Goal: Navigation & Orientation: Find specific page/section

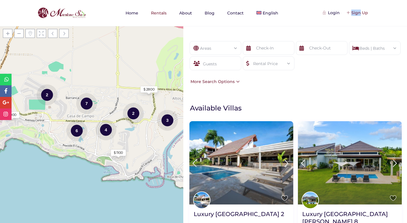
click at [298, 26] on div "Login Sign Up Home Rentals About Blog Contact English Español" at bounding box center [204, 13] width 358 height 26
click at [350, 12] on div "Sign Up" at bounding box center [357, 13] width 21 height 6
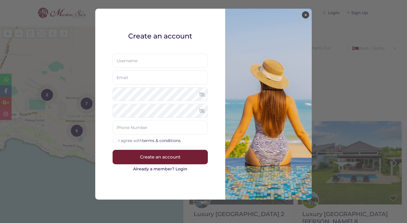
click at [307, 15] on button "×" at bounding box center [305, 14] width 7 height 7
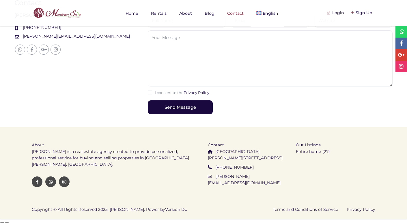
scroll to position [220, 0]
